Goal: Information Seeking & Learning: Learn about a topic

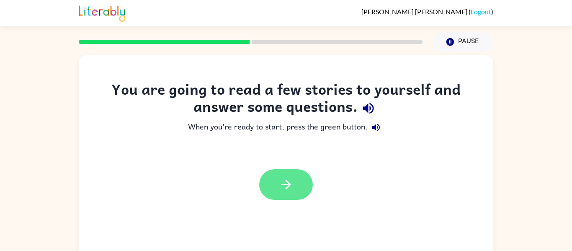
click at [301, 181] on button "button" at bounding box center [286, 184] width 54 height 31
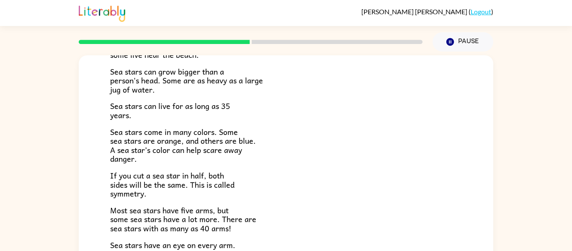
scroll to position [151, 0]
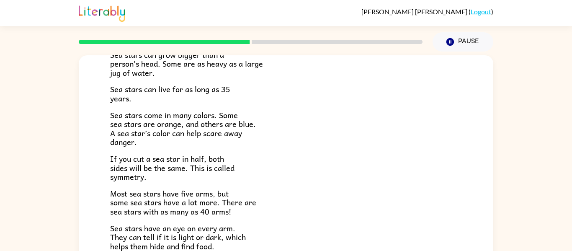
click at [109, 158] on div "Sea Stars! There are many kinds of sea stars. Sea stars live in the sea, but no…" at bounding box center [286, 123] width 415 height 438
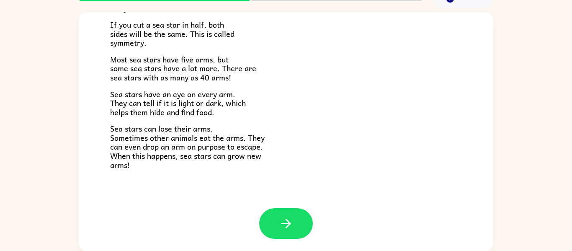
scroll to position [44, 0]
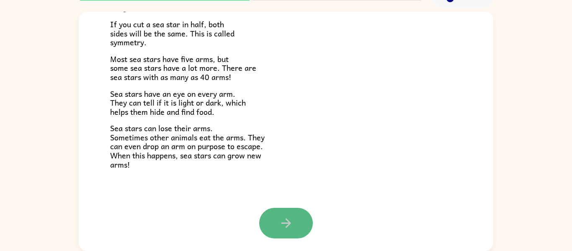
click at [277, 218] on button "button" at bounding box center [286, 223] width 54 height 31
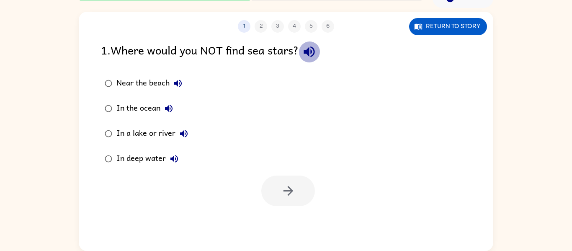
click at [313, 55] on icon "button" at bounding box center [309, 51] width 15 height 15
click at [178, 83] on icon "button" at bounding box center [178, 84] width 8 height 8
click at [168, 104] on icon "button" at bounding box center [169, 109] width 10 height 10
click at [186, 132] on icon "button" at bounding box center [184, 134] width 8 height 8
click at [174, 158] on icon "button" at bounding box center [174, 159] width 10 height 10
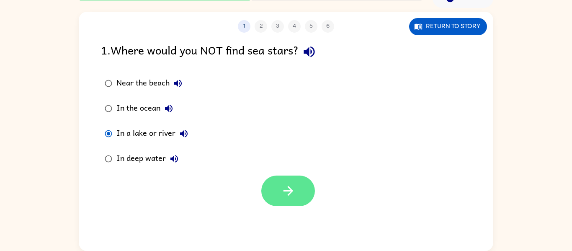
click at [270, 184] on button "button" at bounding box center [289, 191] width 54 height 31
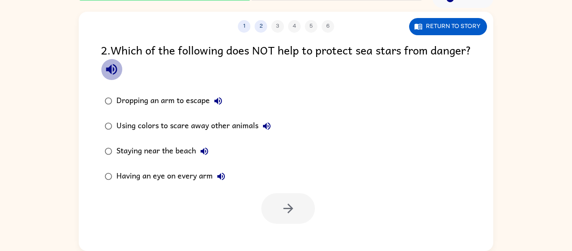
click at [122, 70] on button "button" at bounding box center [111, 69] width 21 height 21
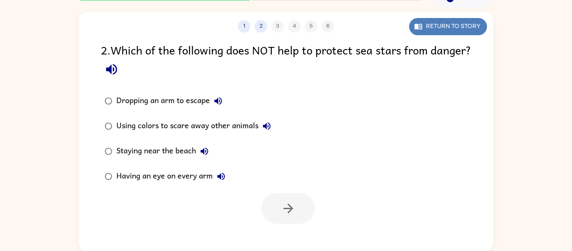
click at [429, 28] on button "Return to story" at bounding box center [448, 26] width 78 height 17
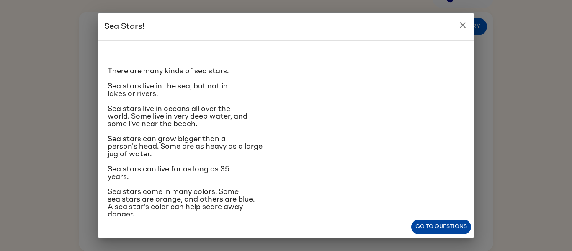
click at [444, 225] on button "Go to questions" at bounding box center [442, 227] width 60 height 15
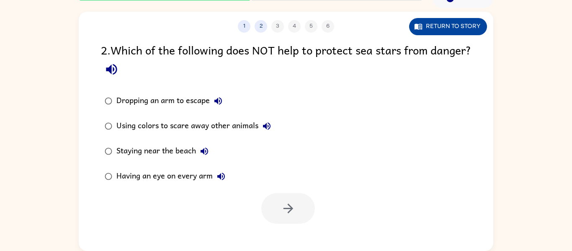
click at [433, 27] on button "Return to story" at bounding box center [448, 26] width 78 height 17
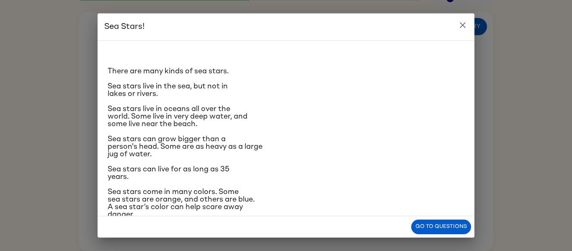
click at [464, 25] on icon "close" at bounding box center [463, 25] width 10 height 10
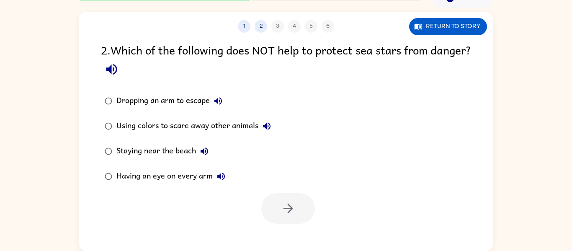
click at [220, 97] on icon "button" at bounding box center [218, 101] width 10 height 10
click at [267, 127] on icon "button" at bounding box center [267, 126] width 8 height 8
click at [207, 151] on icon "button" at bounding box center [204, 151] width 10 height 10
click at [222, 173] on icon "button" at bounding box center [221, 176] width 10 height 10
click at [288, 207] on icon "button" at bounding box center [288, 208] width 15 height 15
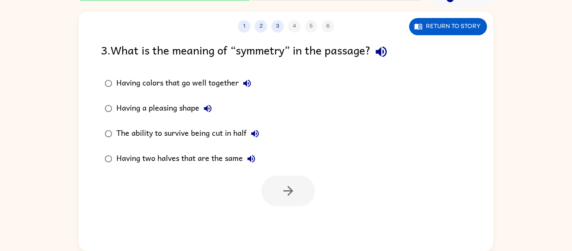
click at [381, 50] on icon "button" at bounding box center [381, 52] width 11 height 11
click at [248, 81] on icon "button" at bounding box center [247, 83] width 10 height 10
click at [208, 108] on icon "button" at bounding box center [208, 109] width 8 height 8
click at [257, 134] on icon "button" at bounding box center [255, 134] width 8 height 8
click at [250, 158] on icon "button" at bounding box center [252, 159] width 8 height 8
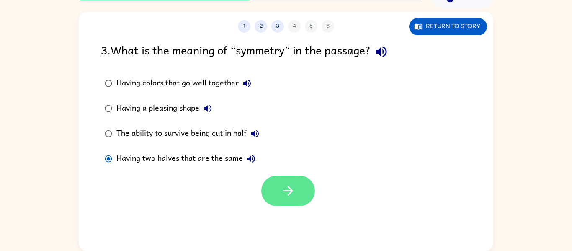
click at [280, 197] on button "button" at bounding box center [289, 191] width 54 height 31
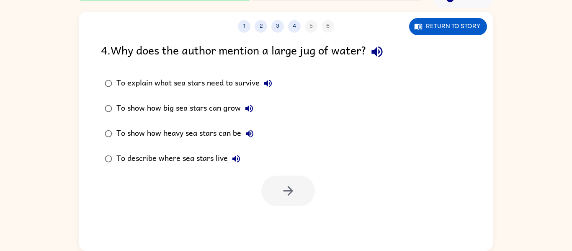
click at [381, 55] on icon "button" at bounding box center [377, 51] width 15 height 15
click at [269, 84] on icon "button" at bounding box center [268, 83] width 10 height 10
click at [250, 108] on icon "button" at bounding box center [249, 109] width 10 height 10
click at [252, 131] on icon "button" at bounding box center [250, 134] width 8 height 8
click at [234, 158] on icon "button" at bounding box center [237, 159] width 8 height 8
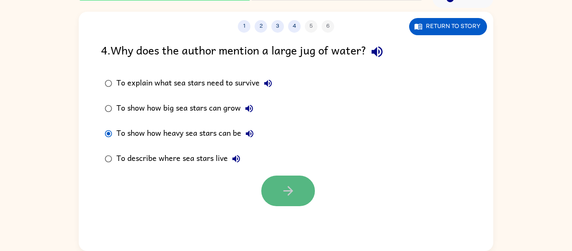
click at [269, 186] on button "button" at bounding box center [289, 191] width 54 height 31
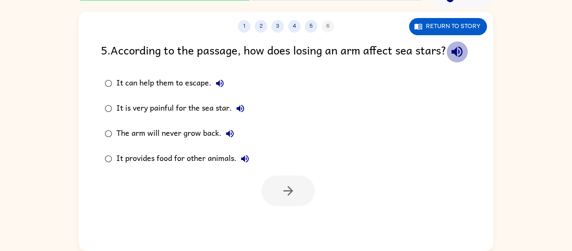
click at [450, 59] on icon "button" at bounding box center [457, 51] width 15 height 15
click at [220, 88] on icon "button" at bounding box center [220, 83] width 10 height 10
click at [242, 114] on icon "button" at bounding box center [241, 109] width 10 height 10
click at [228, 137] on icon "button" at bounding box center [230, 134] width 8 height 8
click at [243, 163] on icon "button" at bounding box center [245, 159] width 8 height 8
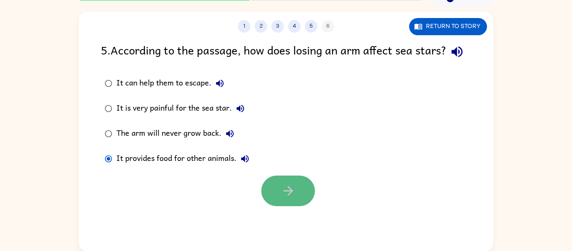
click at [300, 206] on button "button" at bounding box center [289, 191] width 54 height 31
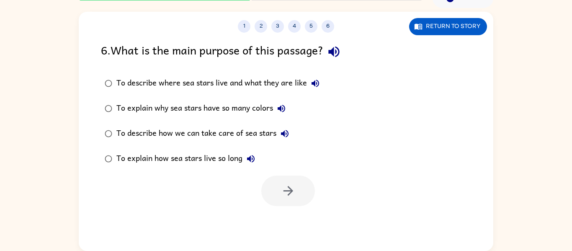
click at [337, 54] on icon "button" at bounding box center [334, 51] width 15 height 15
click at [315, 79] on icon "button" at bounding box center [316, 83] width 10 height 10
click at [285, 106] on icon "button" at bounding box center [282, 109] width 8 height 8
click at [284, 131] on icon "button" at bounding box center [285, 134] width 10 height 10
click at [251, 157] on icon "button" at bounding box center [251, 159] width 8 height 8
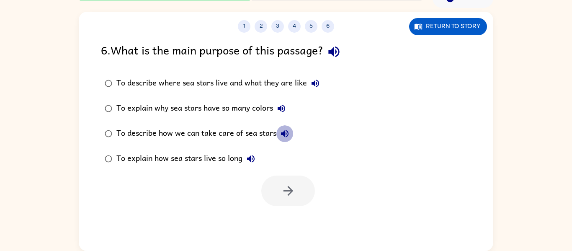
click at [283, 135] on icon "button" at bounding box center [285, 134] width 8 height 8
click at [280, 105] on icon "button" at bounding box center [282, 109] width 10 height 10
click at [315, 86] on icon "button" at bounding box center [316, 84] width 8 height 8
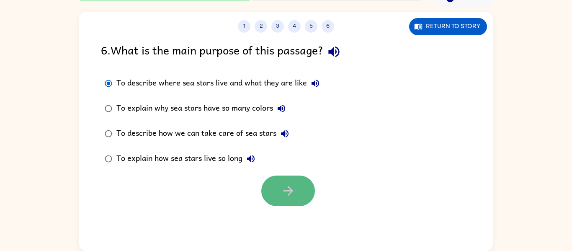
click at [274, 182] on button "button" at bounding box center [289, 191] width 54 height 31
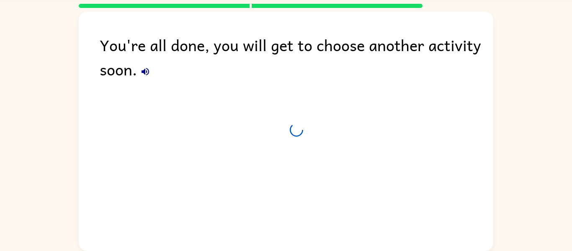
scroll to position [28, 0]
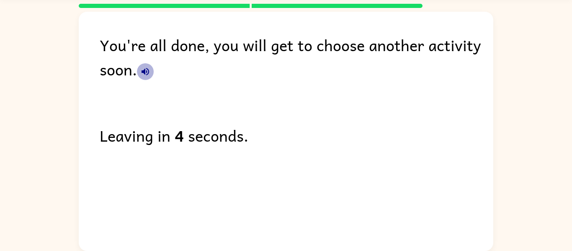
click at [144, 71] on icon "button" at bounding box center [146, 72] width 8 height 8
